Goal: Task Accomplishment & Management: Manage account settings

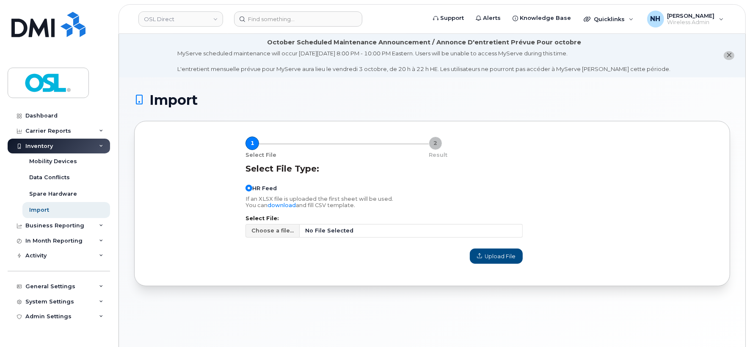
click at [368, 240] on div "Choose a file... No File Selected" at bounding box center [383, 232] width 277 height 17
click at [369, 219] on label "Select File:" at bounding box center [383, 218] width 277 height 5
click at [362, 225] on span "No File Selected" at bounding box center [411, 231] width 223 height 14
click at [362, 225] on input "Choose a file... No File Selected" at bounding box center [383, 231] width 277 height 14
type input "C:\fakepath\Simplex Import - 10.01.csv"
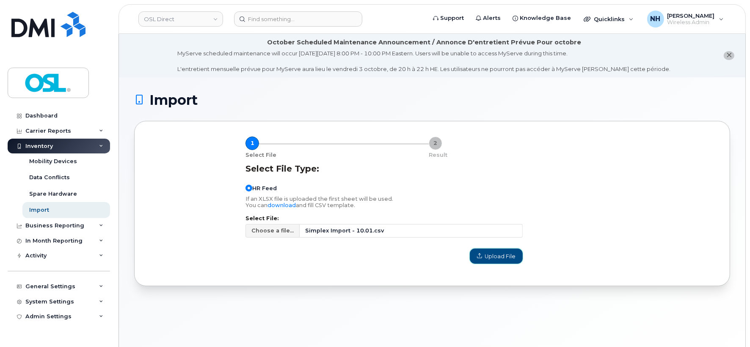
click at [509, 253] on span "Upload File" at bounding box center [496, 257] width 38 height 8
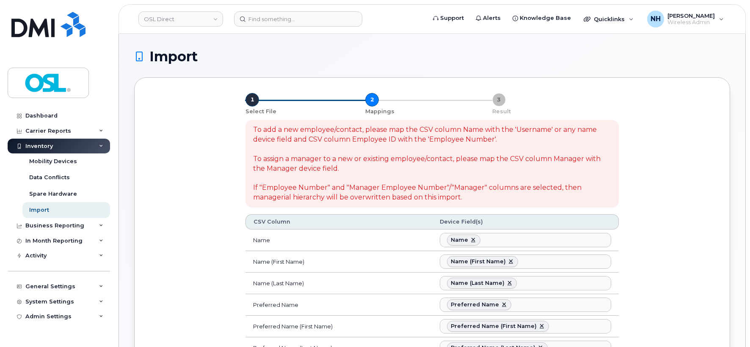
select select
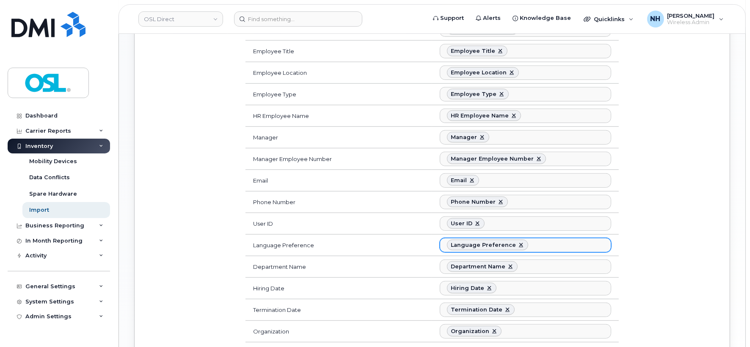
scroll to position [517, 0]
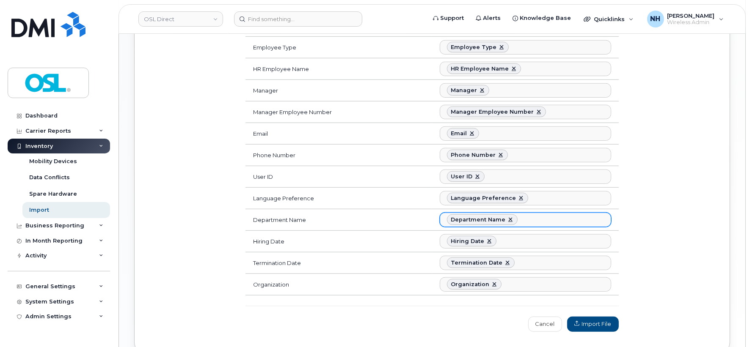
click at [532, 225] on ul "Department Name" at bounding box center [525, 220] width 170 height 14
click at [527, 218] on ul "Department Name" at bounding box center [525, 220] width 170 height 14
type input "acc"
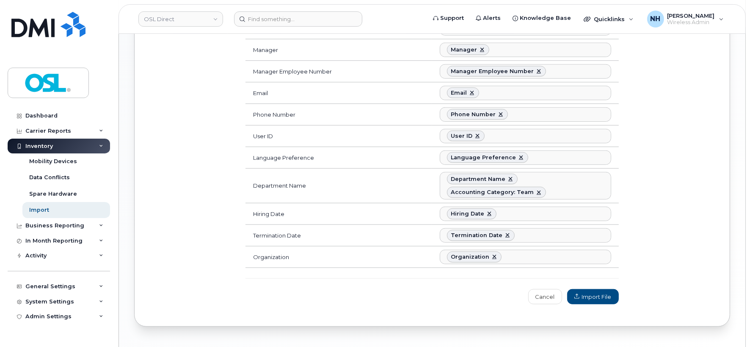
scroll to position [596, 0]
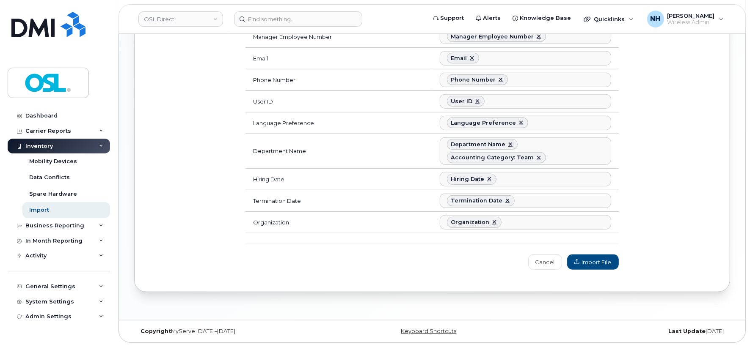
click at [610, 264] on span "Import File" at bounding box center [592, 262] width 37 height 8
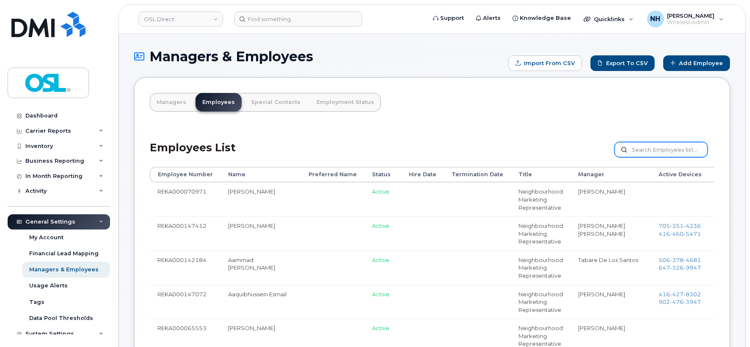
click at [667, 145] on input "text" at bounding box center [660, 149] width 93 height 15
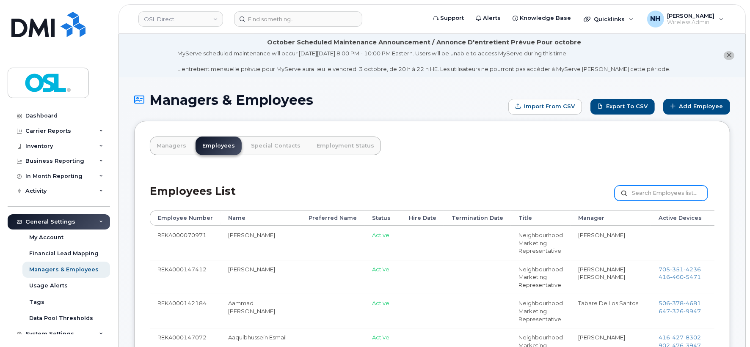
paste input "REKA000151788"
type input "REKA000151788"
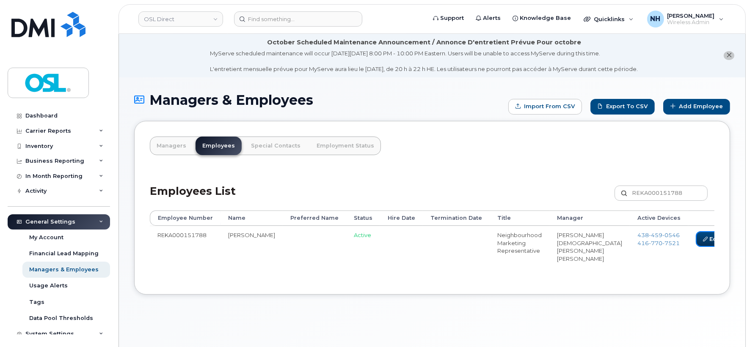
drag, startPoint x: 641, startPoint y: 242, endPoint x: 479, endPoint y: 141, distance: 190.8
click at [696, 242] on link "Edit" at bounding box center [712, 239] width 32 height 16
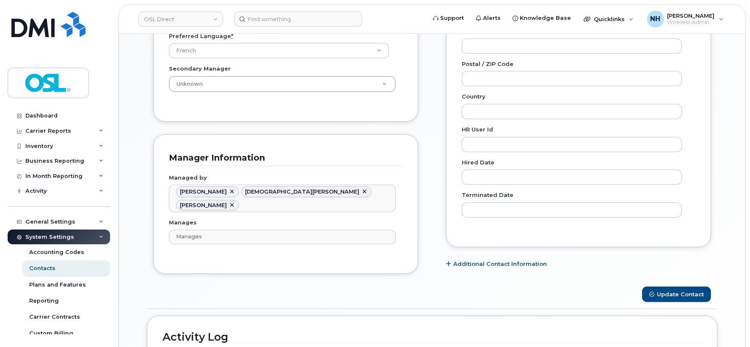
scroll to position [564, 0]
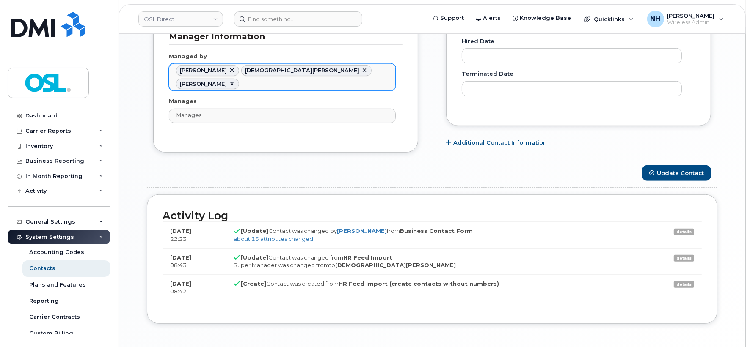
click at [228, 69] on link at bounding box center [231, 70] width 7 height 7
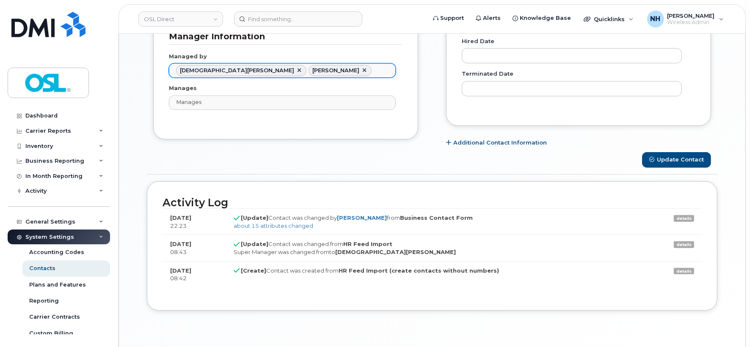
click at [361, 70] on link at bounding box center [364, 70] width 7 height 7
type input "1527243"
click at [669, 162] on button "Update Contact" at bounding box center [676, 160] width 69 height 16
